Goal: Information Seeking & Learning: Learn about a topic

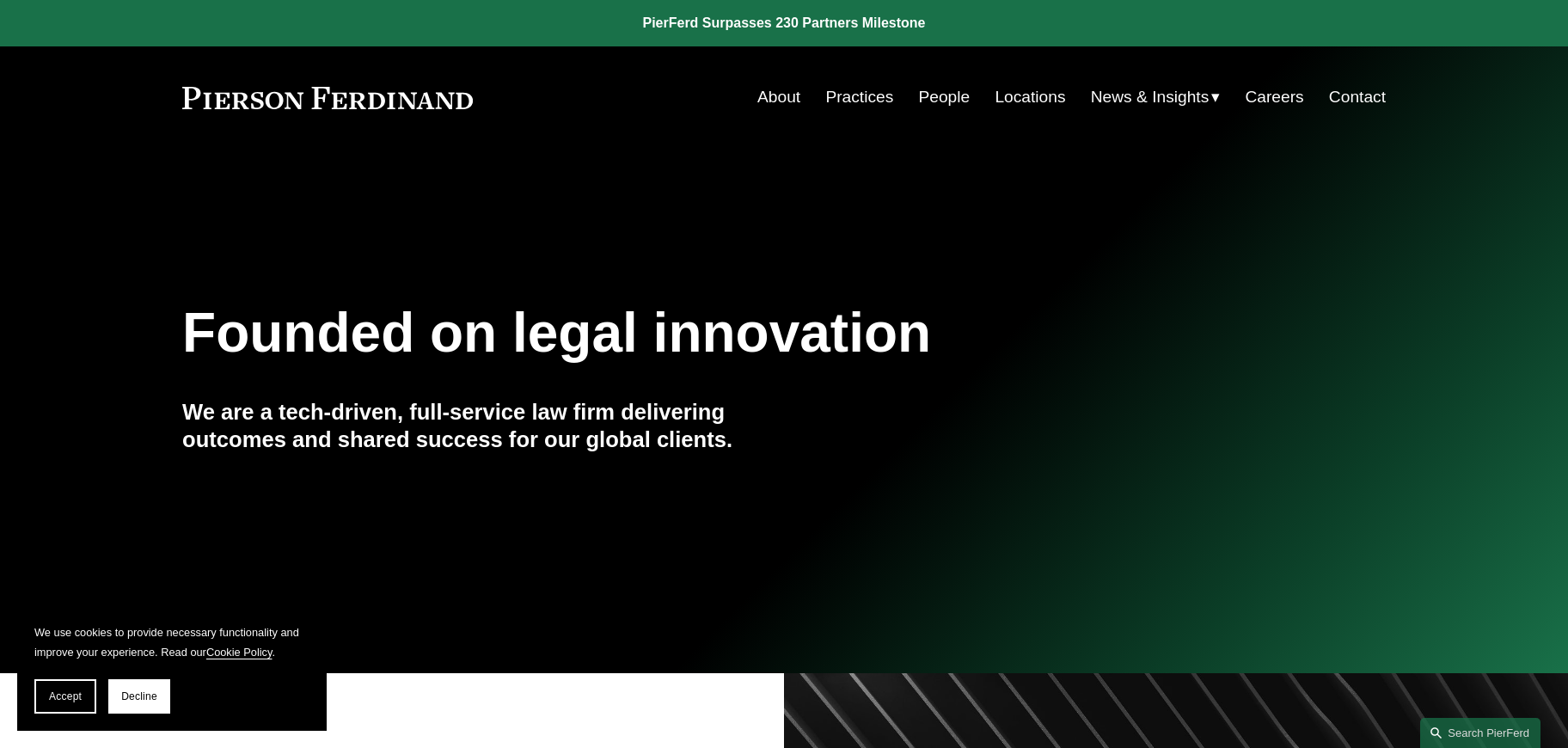
click at [934, 94] on link "People" at bounding box center [944, 96] width 52 height 33
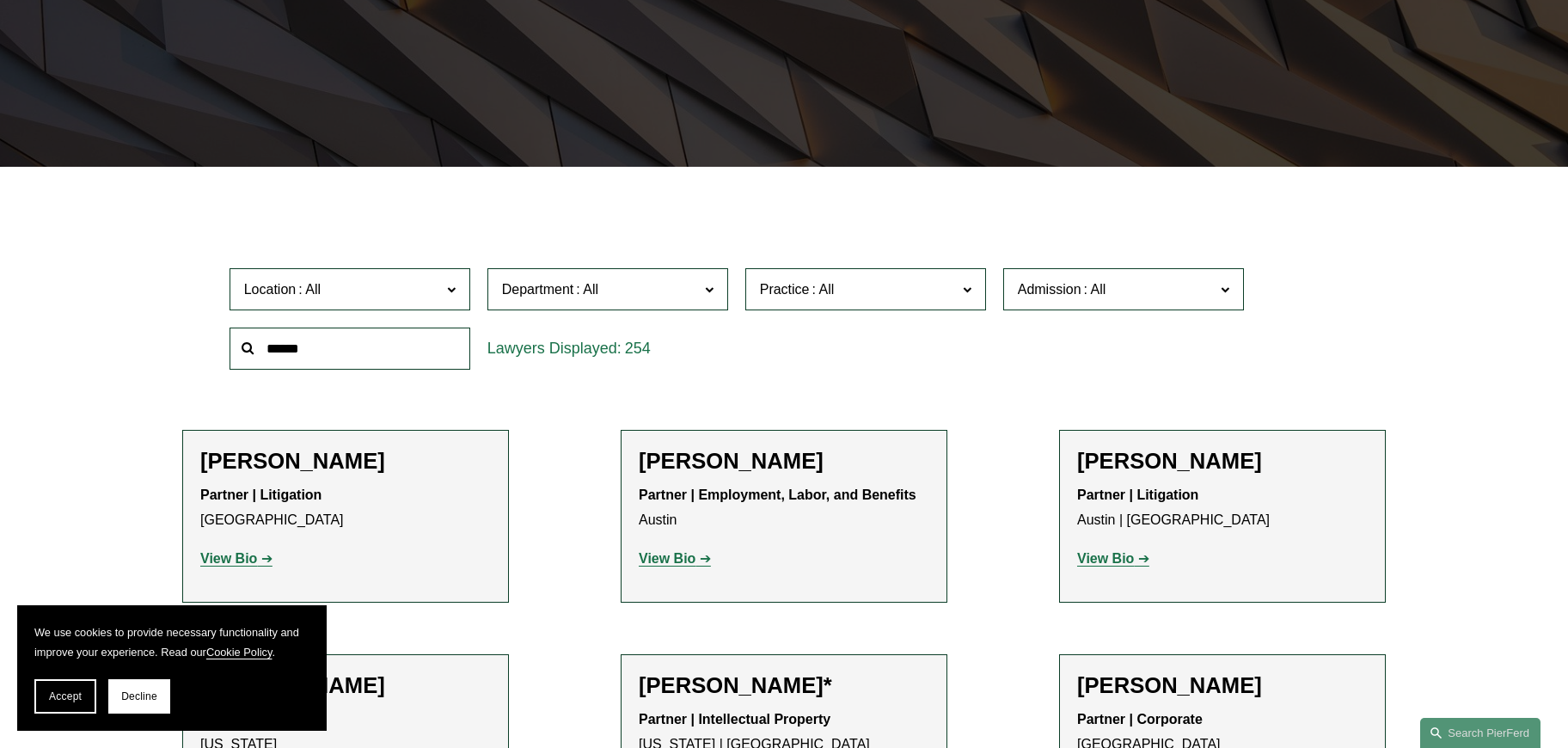
scroll to position [430, 0]
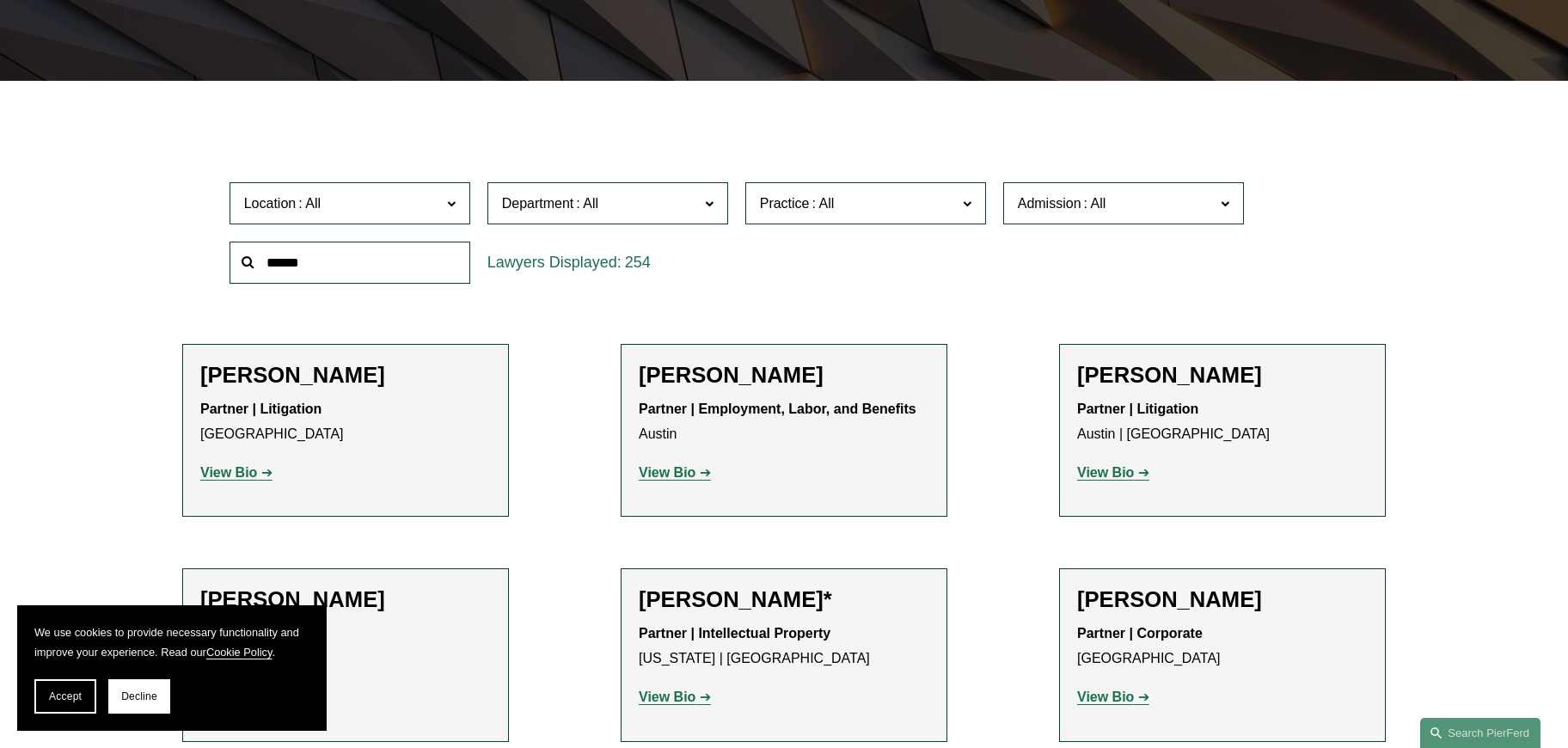
click at [645, 472] on strong "View Bio" at bounding box center [667, 472] width 57 height 15
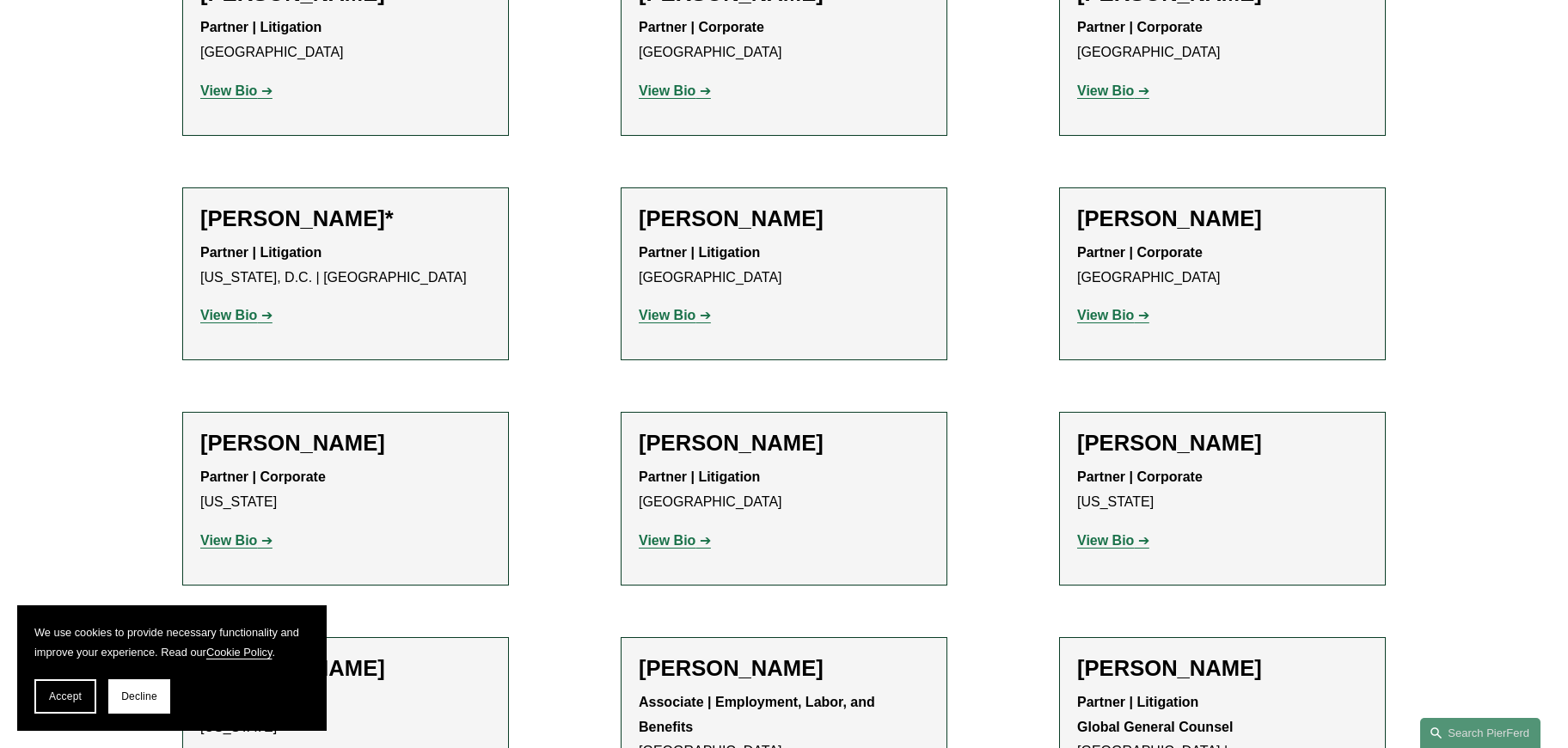
scroll to position [7823, 0]
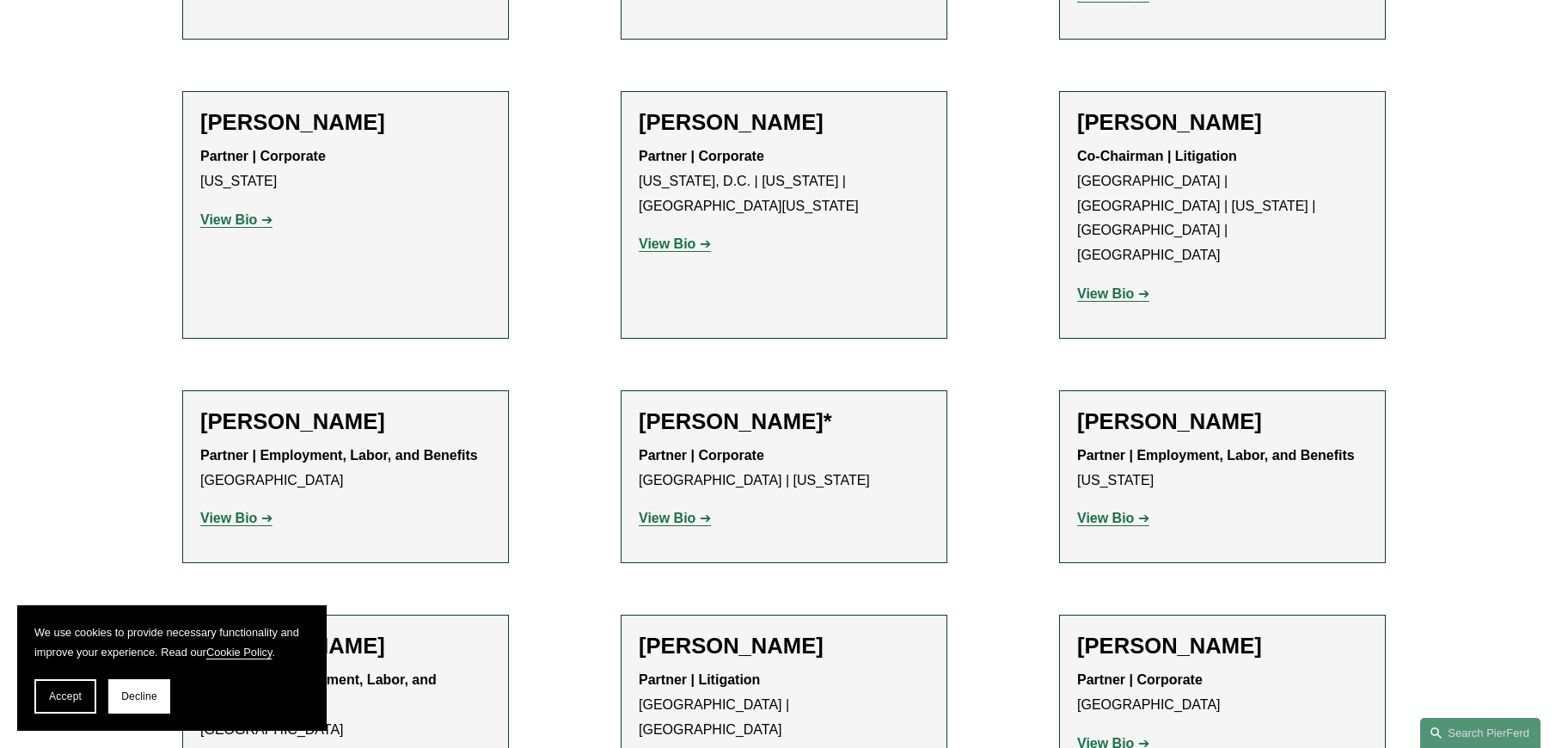
scroll to position [6792, 0]
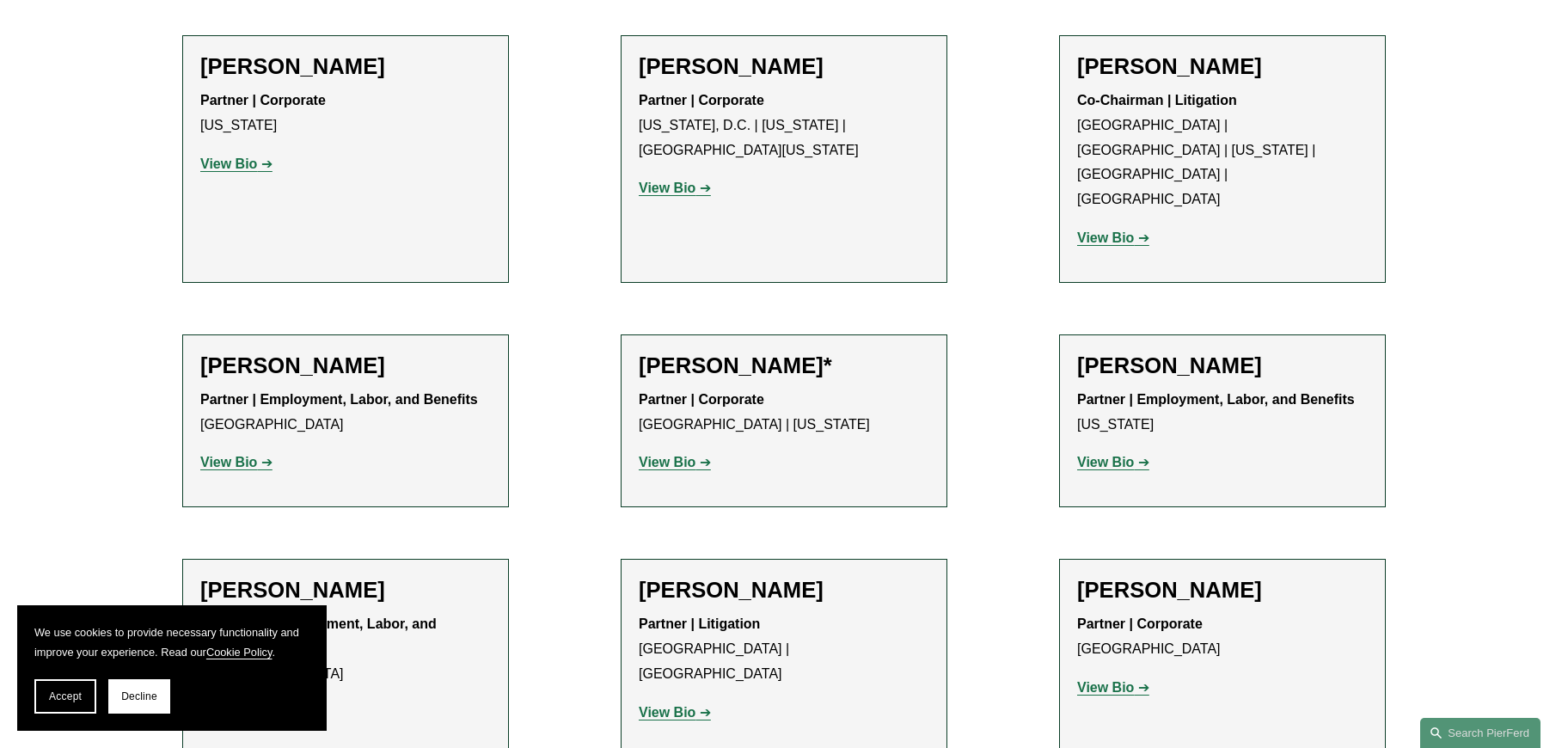
click at [222, 705] on strong "View Bio" at bounding box center [228, 712] width 57 height 15
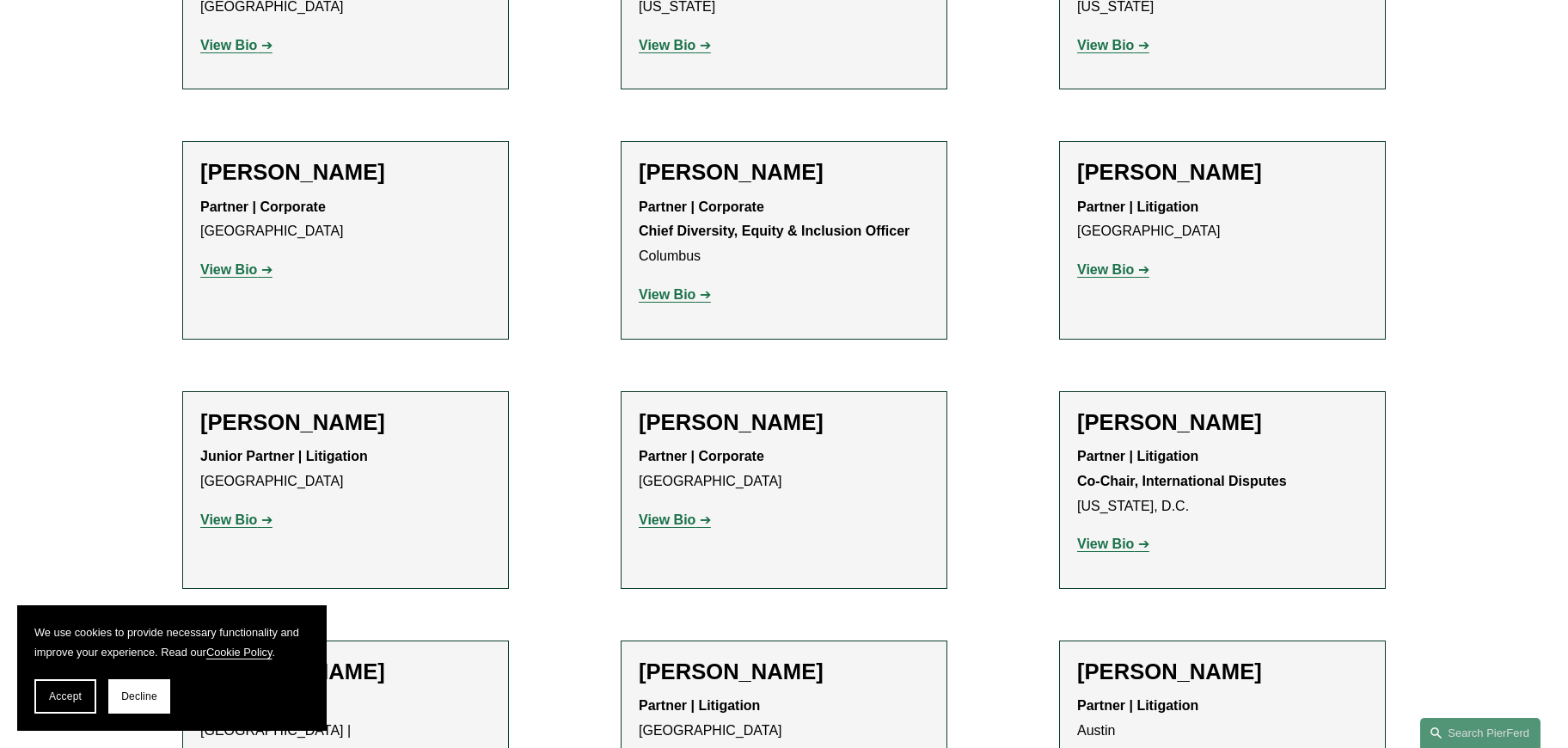
scroll to position [2579, 0]
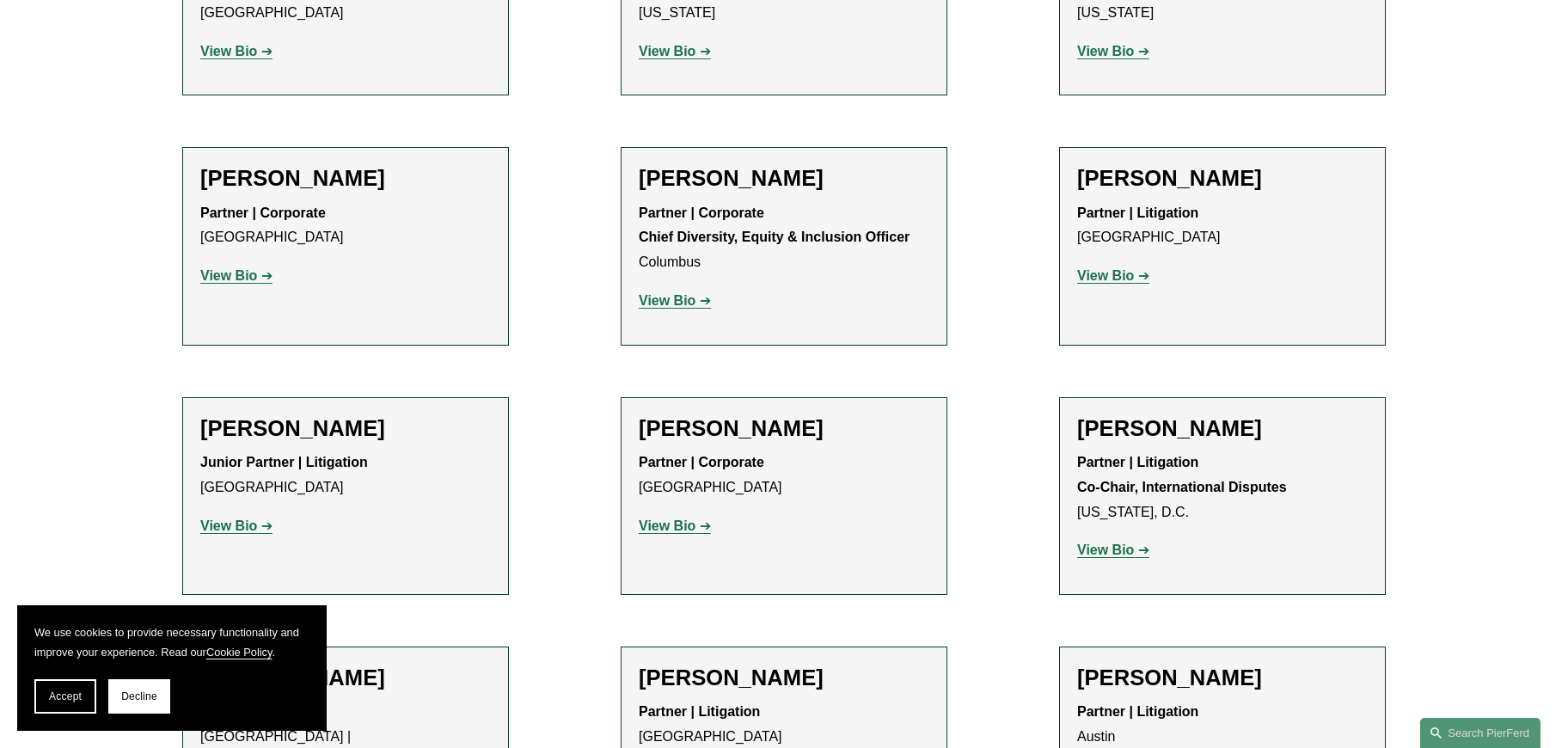
click at [675, 293] on strong "View Bio" at bounding box center [667, 300] width 57 height 15
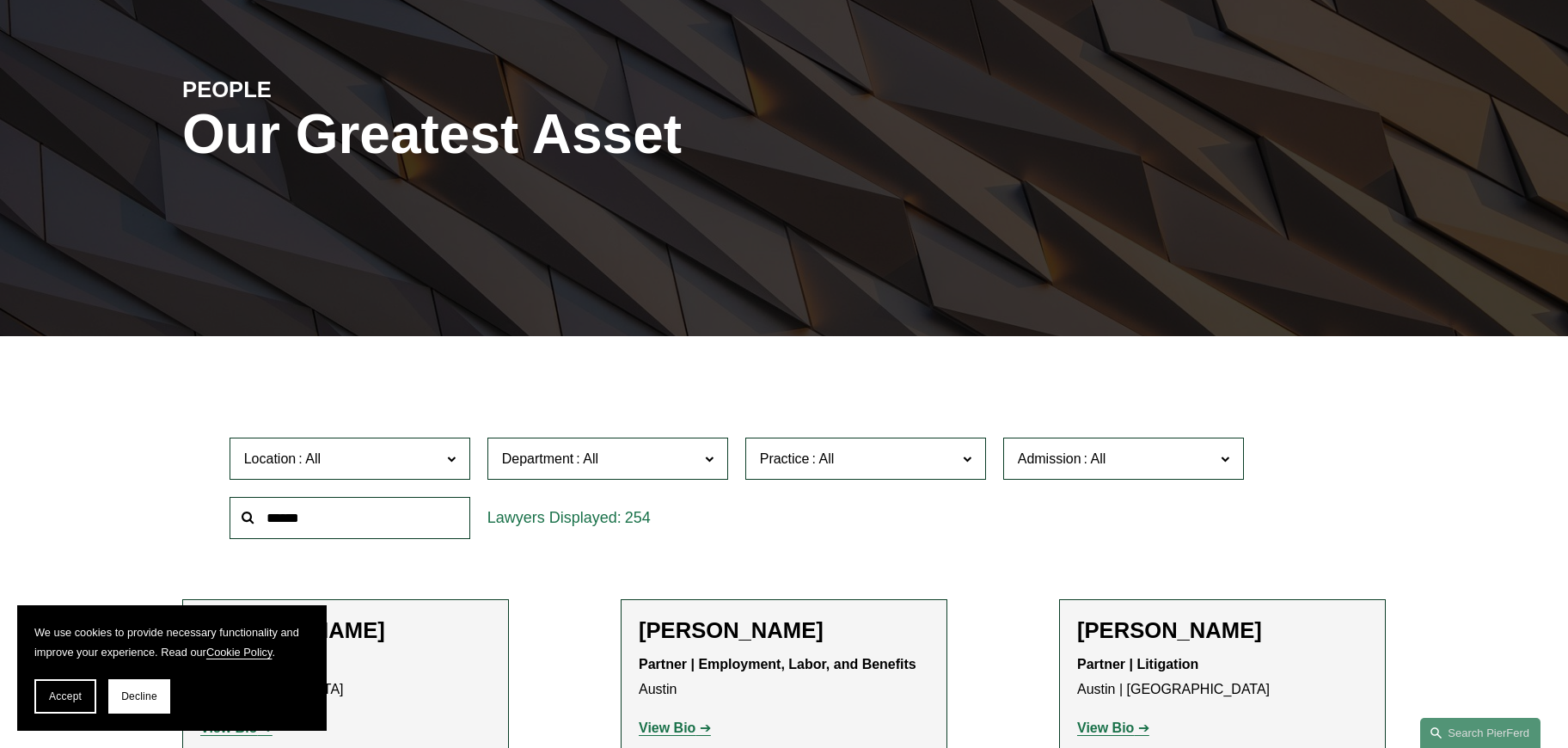
scroll to position [172, 0]
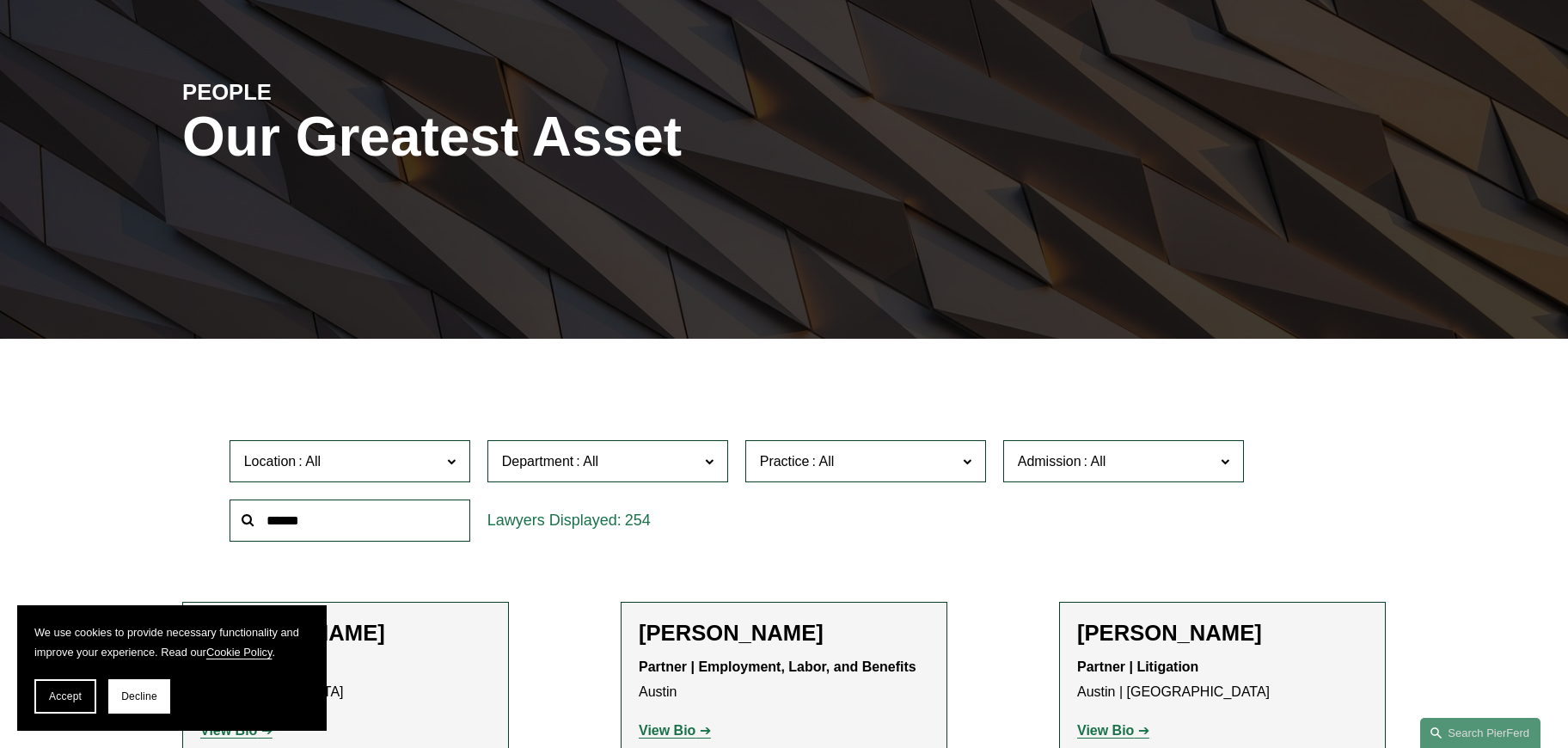
click at [451, 461] on span at bounding box center [451, 461] width 9 height 22
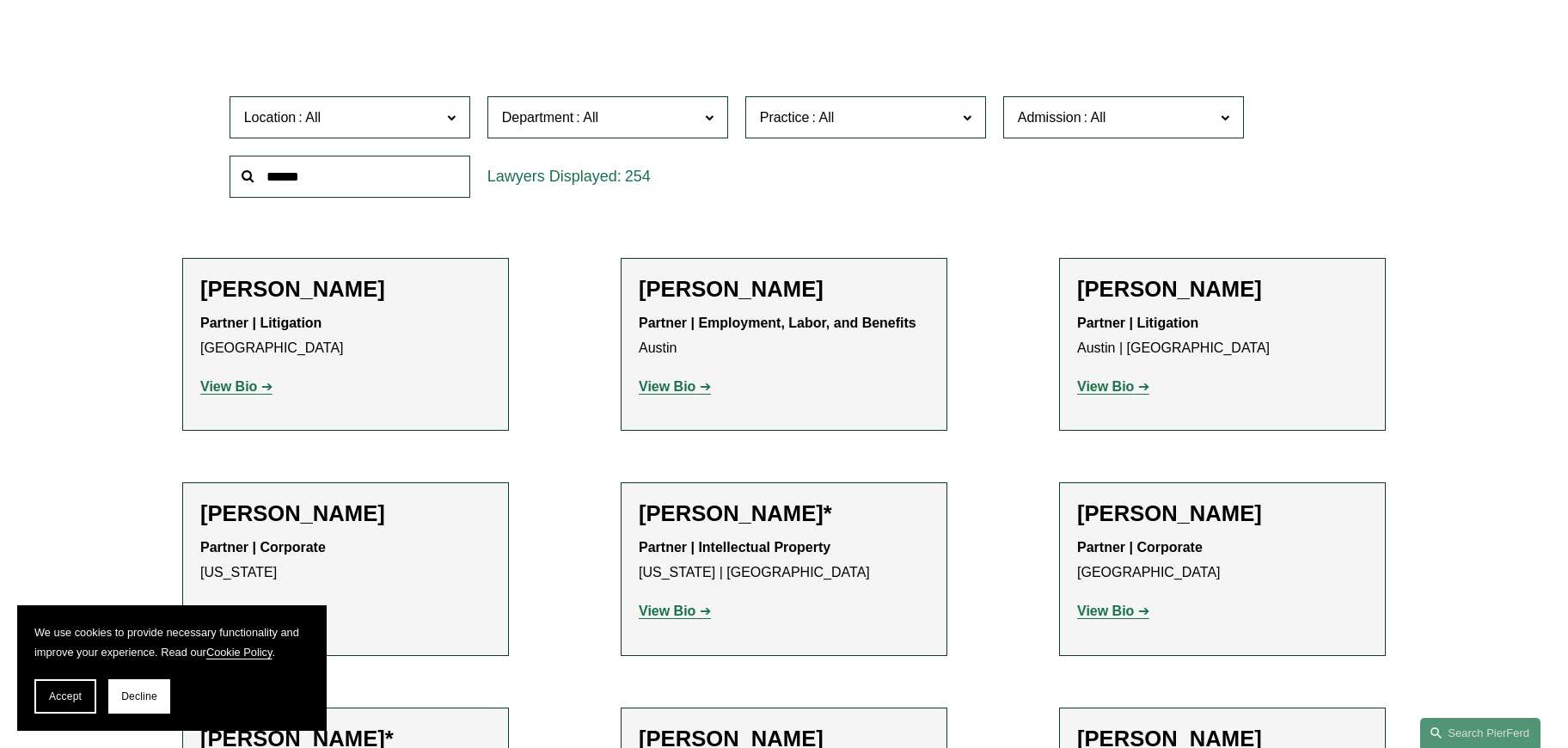
scroll to position [795, 0]
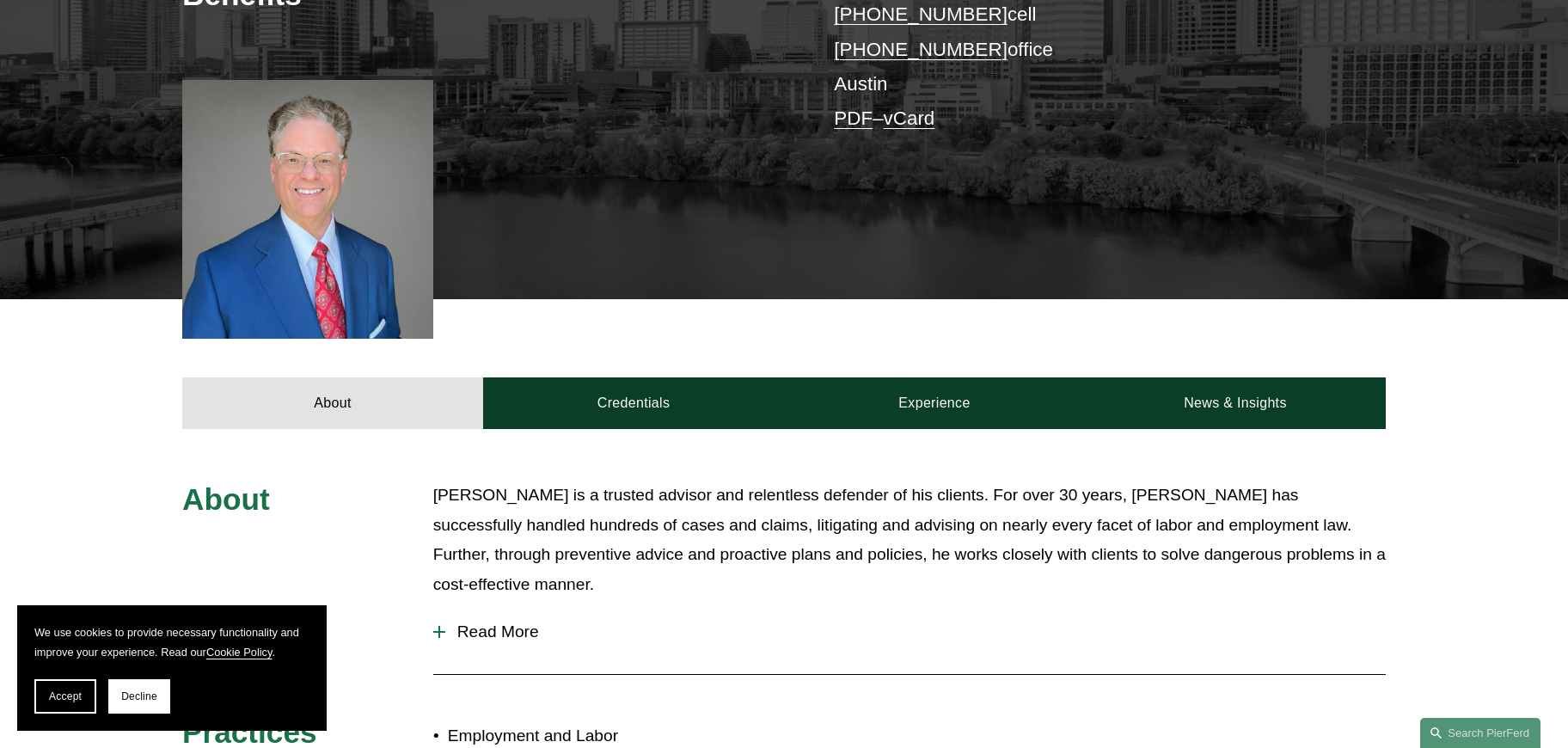
scroll to position [430, 0]
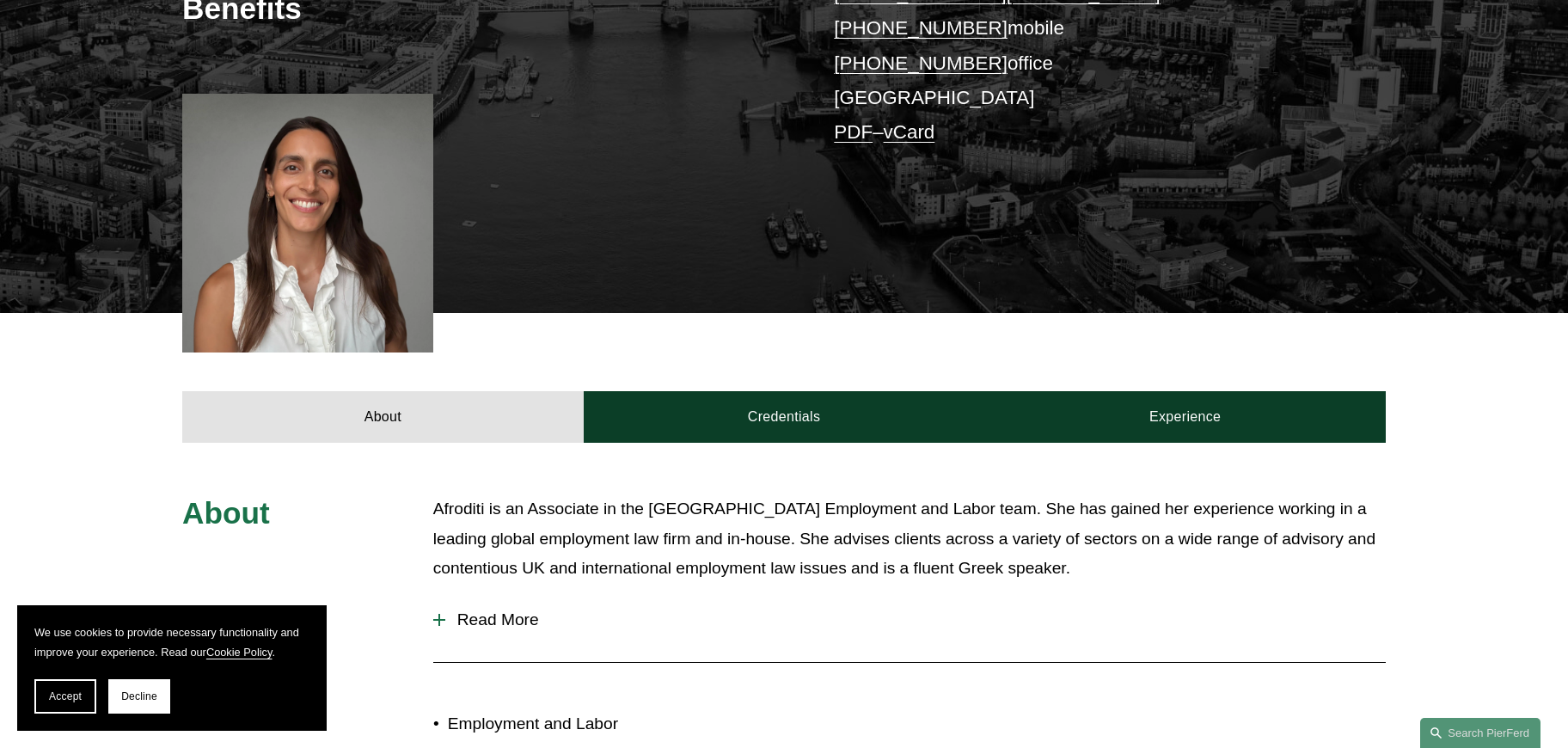
scroll to position [430, 0]
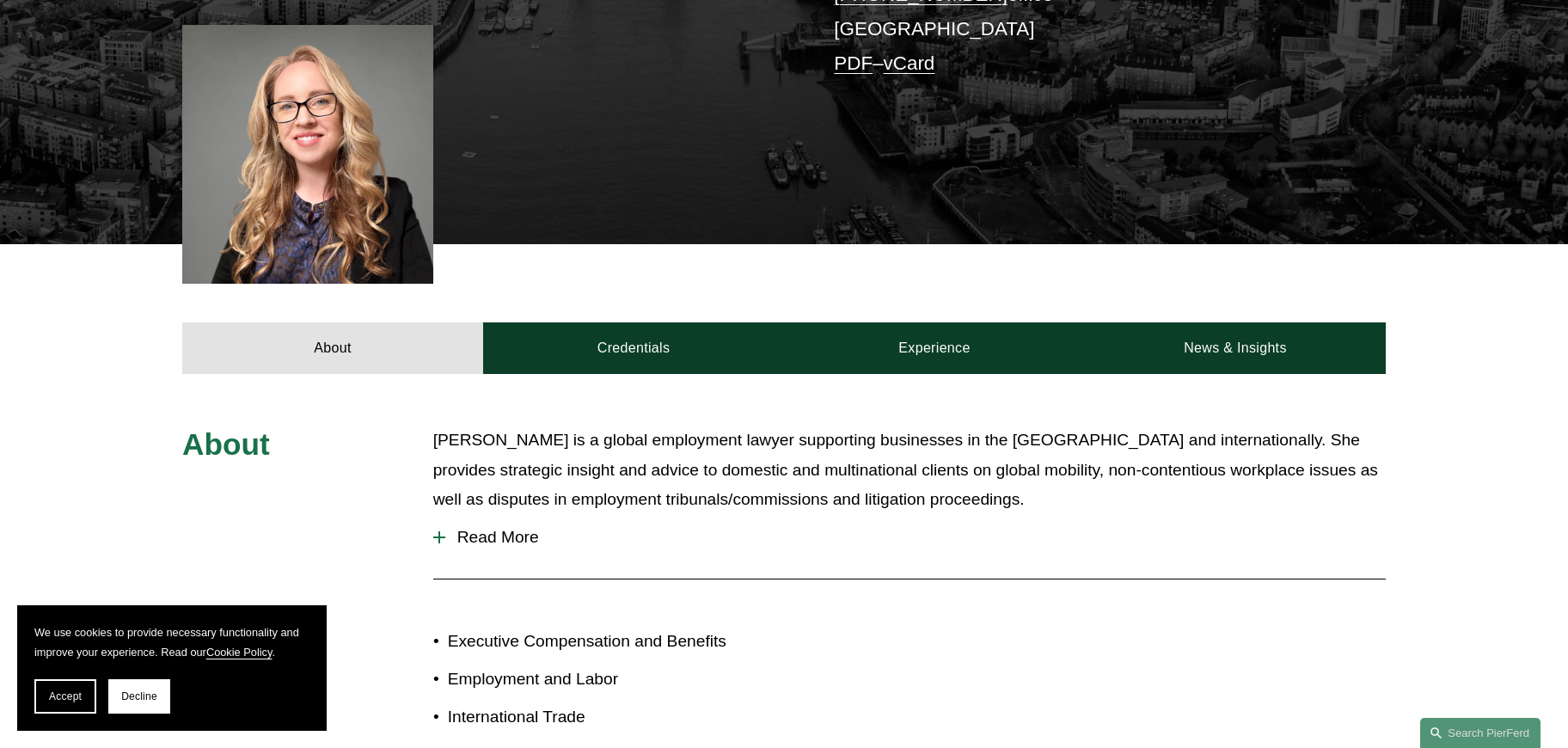
scroll to position [516, 0]
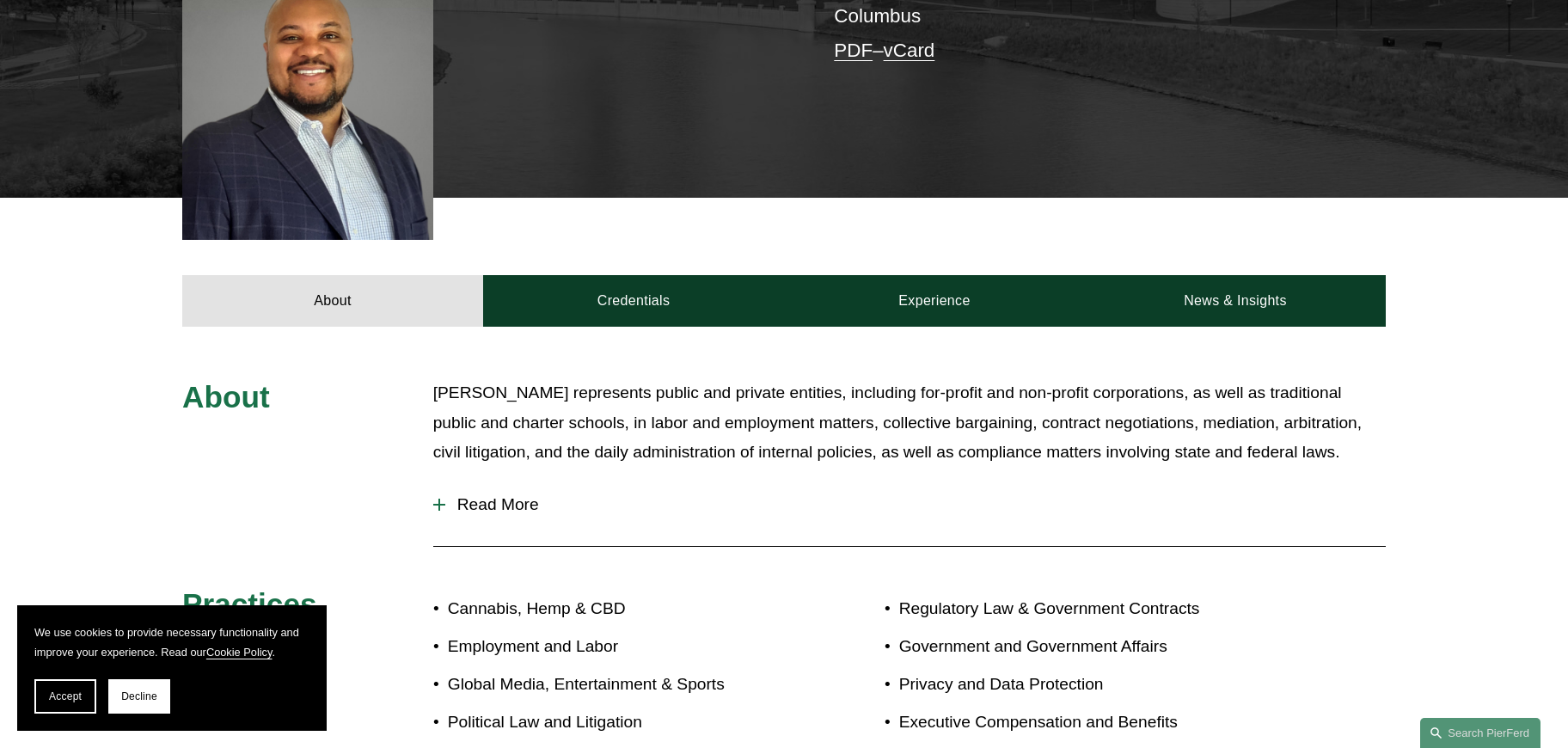
scroll to position [602, 0]
